Goal: Find specific page/section: Find specific page/section

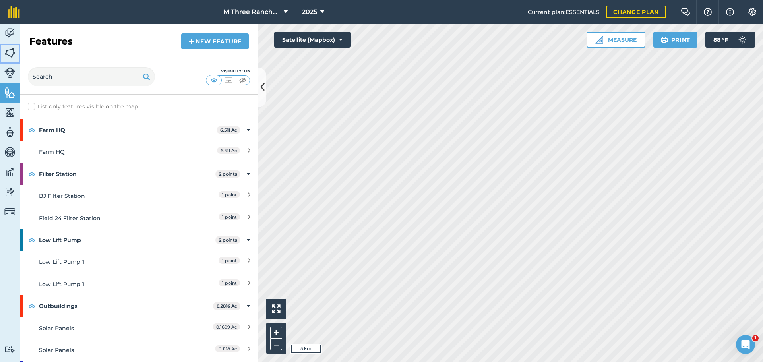
click at [12, 52] on img at bounding box center [9, 53] width 11 height 12
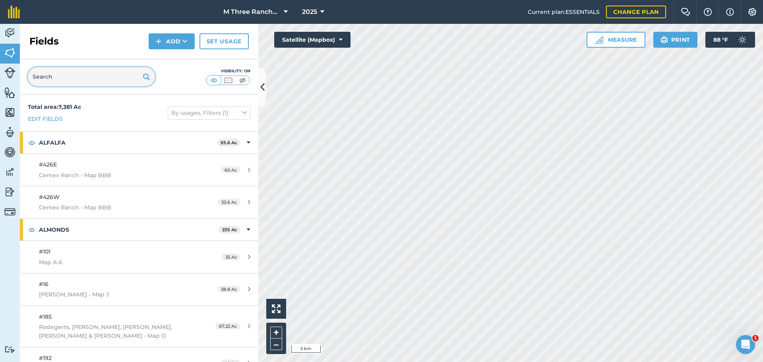
click at [99, 75] on input "text" at bounding box center [91, 76] width 127 height 19
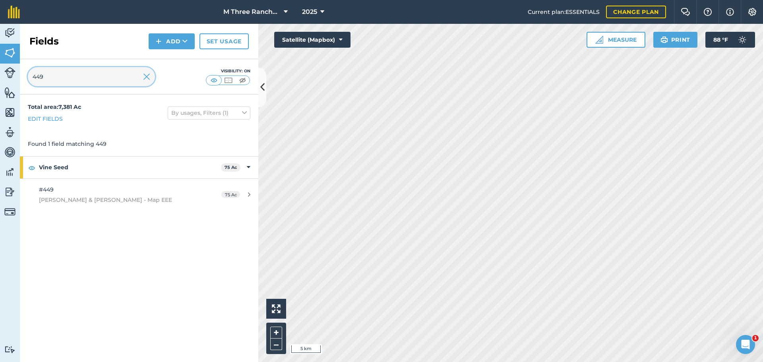
type input "449"
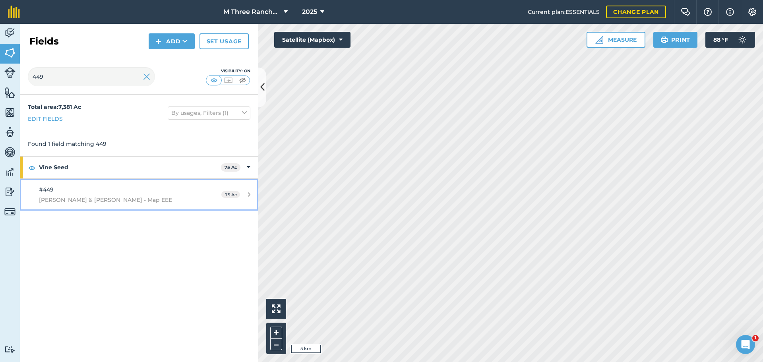
click at [91, 195] on span "[PERSON_NAME] & [PERSON_NAME] - Map EEE" at bounding box center [113, 199] width 149 height 9
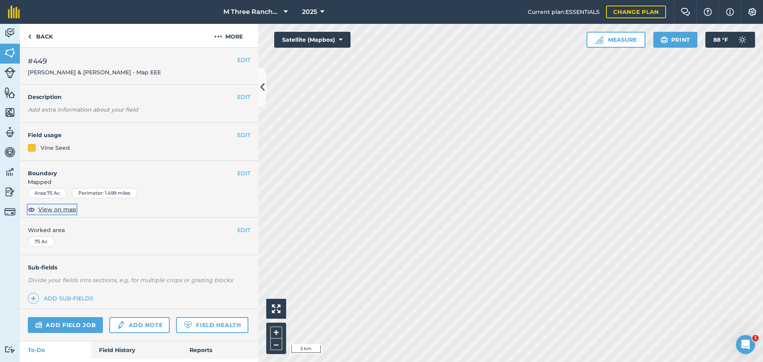
click at [72, 211] on span "View on map" at bounding box center [57, 209] width 38 height 9
click at [260, 90] on icon at bounding box center [262, 87] width 4 height 14
